Goal: Task Accomplishment & Management: Manage account settings

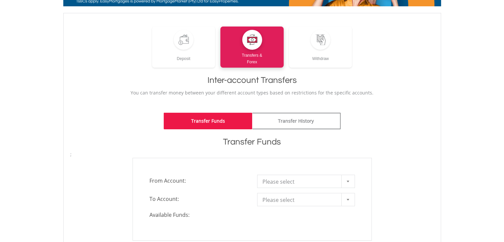
scroll to position [53, 0]
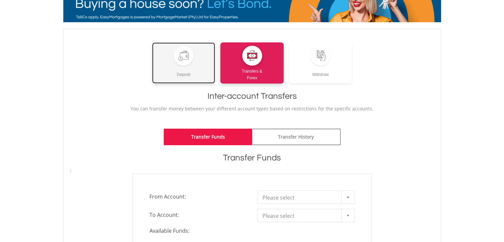
click at [184, 64] on div at bounding box center [184, 56] width 20 height 20
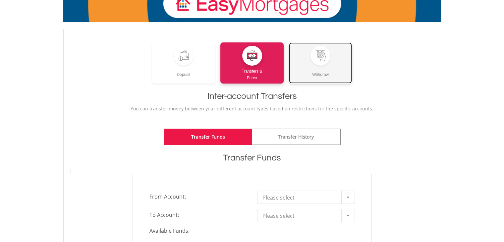
click at [310, 56] on link "Withdraw" at bounding box center [320, 62] width 63 height 41
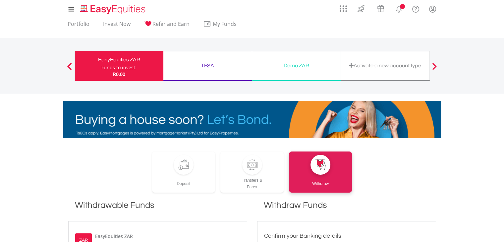
click at [0, 136] on div "My Investments Invest Now New Listings Sell My Recurring Investments Pending Or…" at bounding box center [252, 69] width 504 height 138
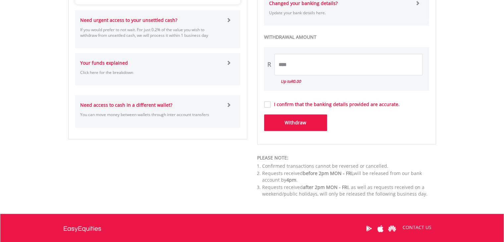
scroll to position [332, 0]
